Goal: Book appointment/travel/reservation

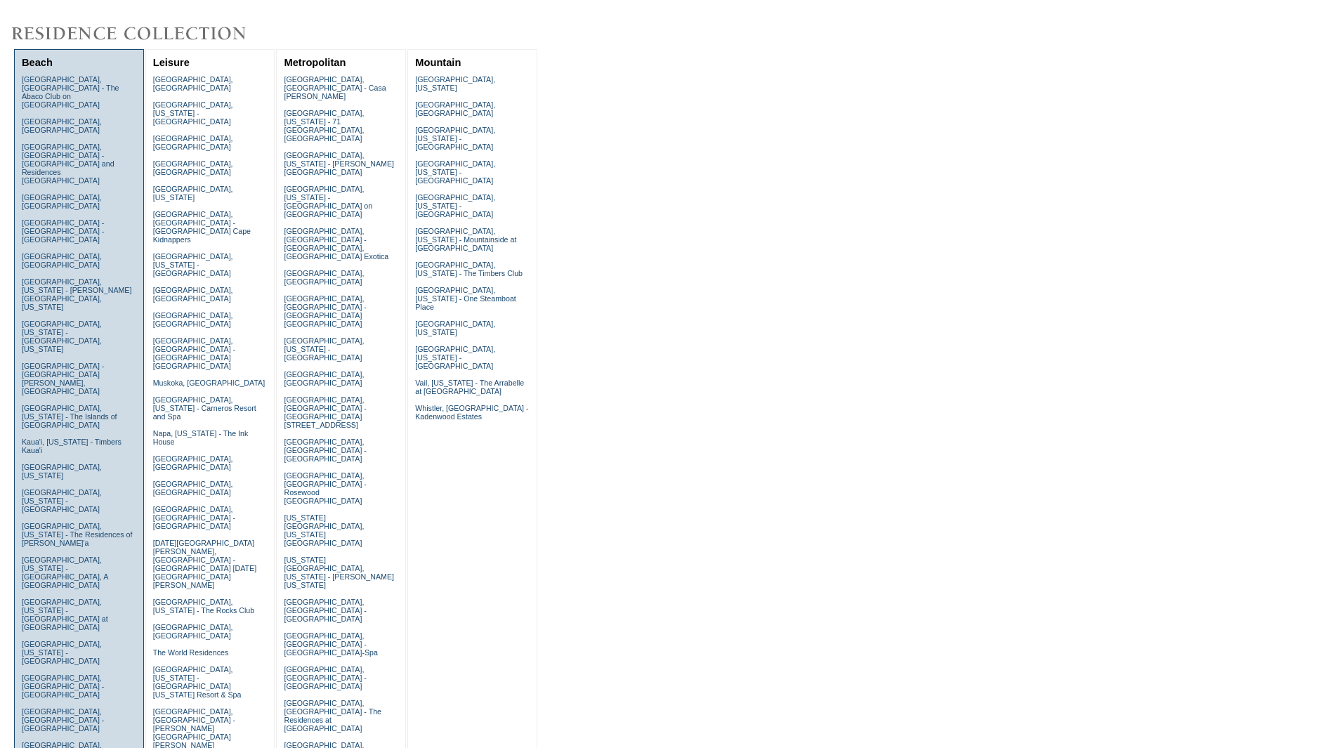
scroll to position [140, 0]
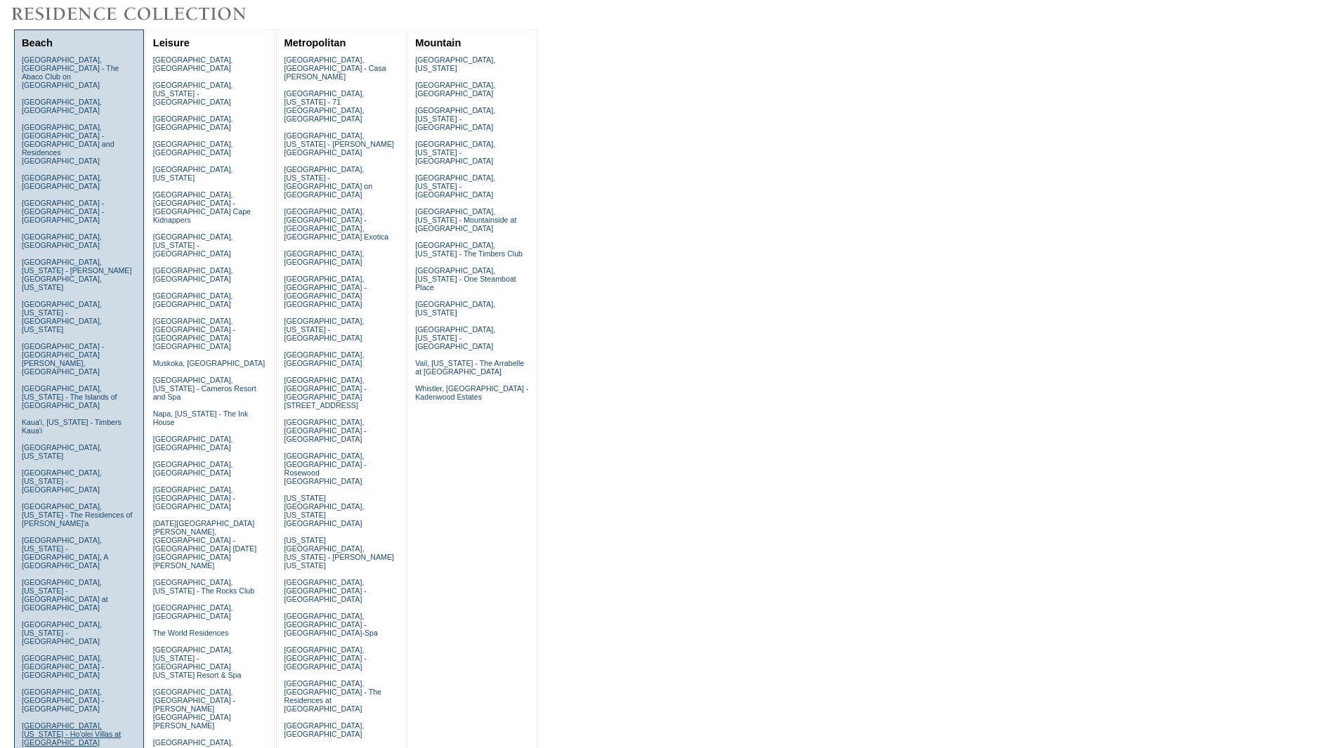
click at [62, 721] on link "[GEOGRAPHIC_DATA], [US_STATE] - Ho'olei Villas at [GEOGRAPHIC_DATA]" at bounding box center [71, 733] width 99 height 25
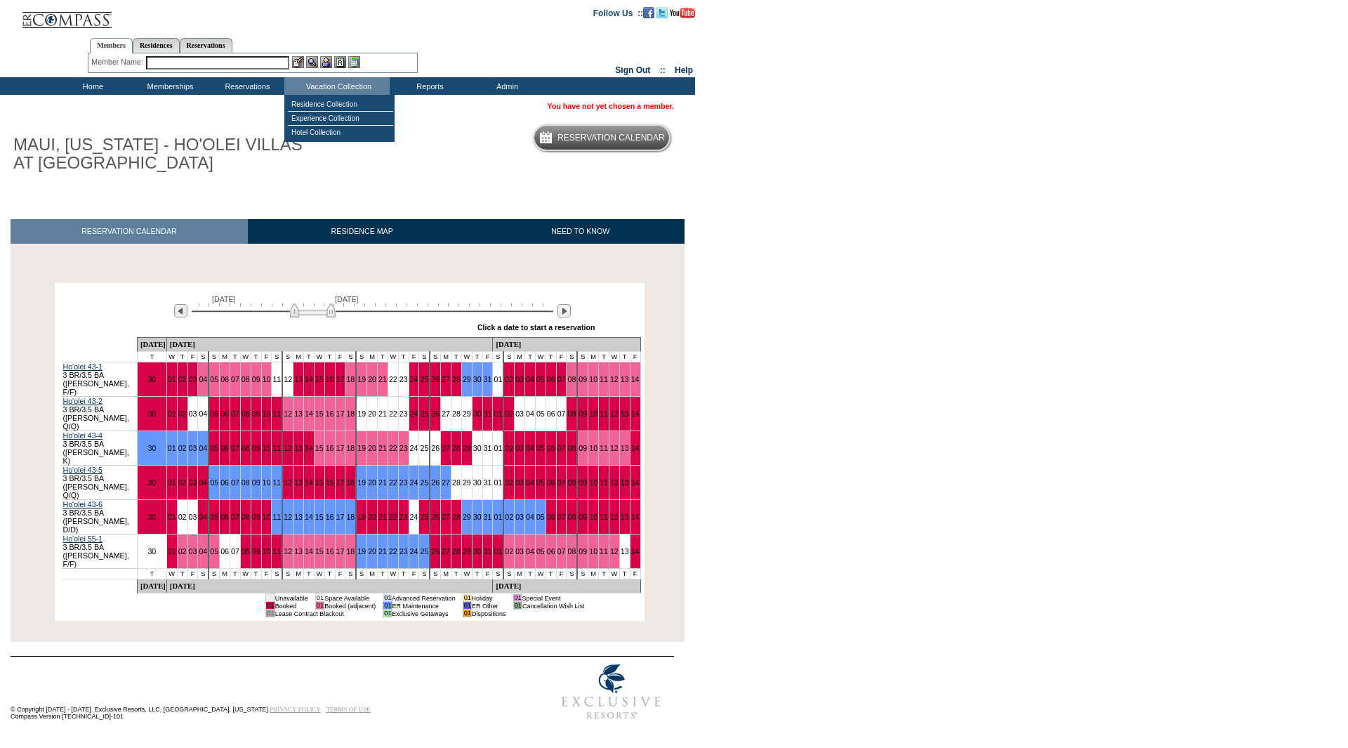
click at [326, 97] on table "Residence Collection Experience Collection Hotel Collection" at bounding box center [339, 118] width 110 height 47
click at [338, 100] on td "Residence Collection" at bounding box center [340, 105] width 105 height 14
